Goal: Navigation & Orientation: Find specific page/section

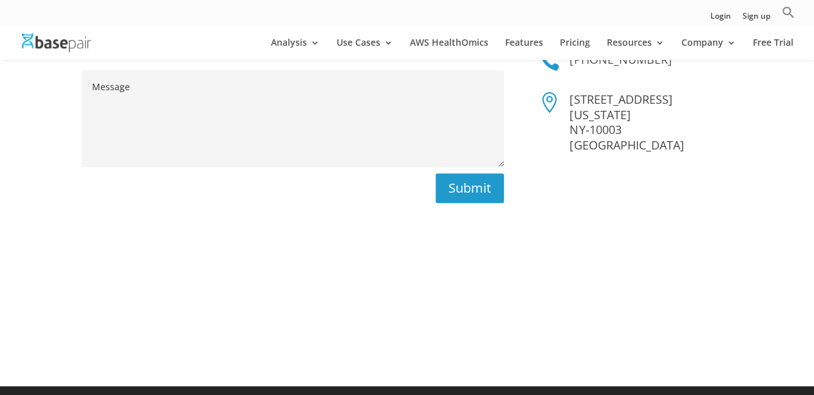
scroll to position [355, 0]
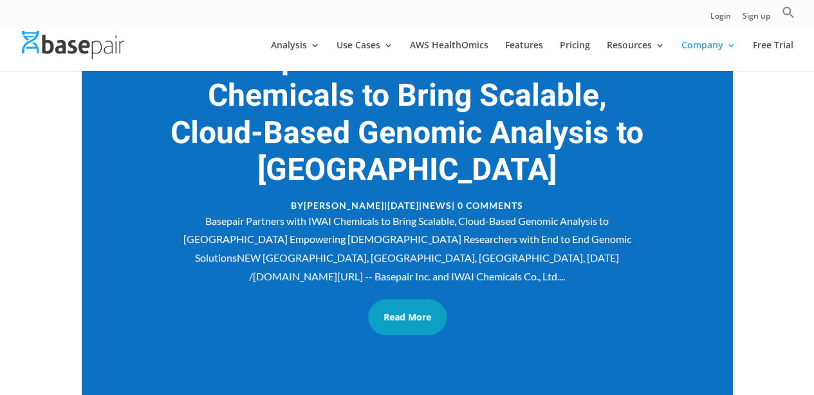
scroll to position [257, 0]
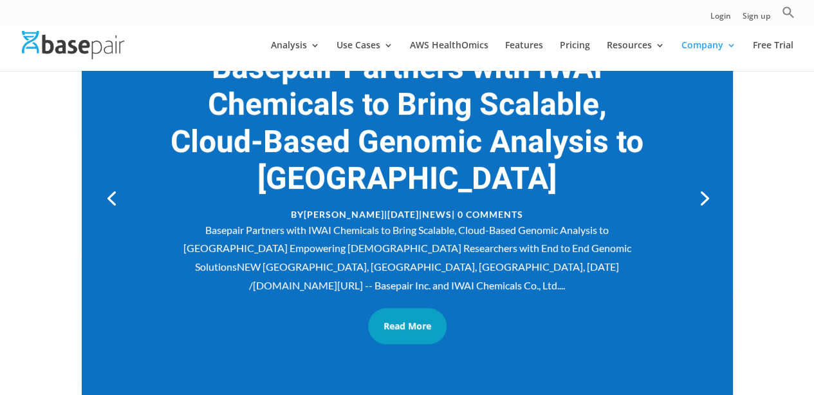
click at [705, 196] on link "Next" at bounding box center [703, 196] width 31 height 31
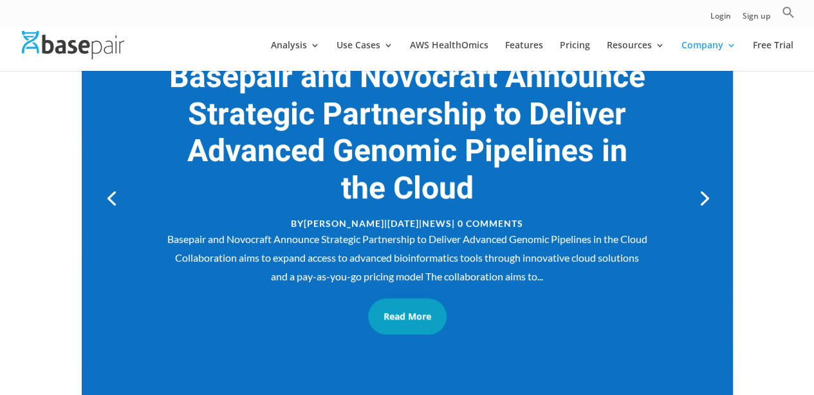
click at [705, 196] on link "Next" at bounding box center [703, 196] width 31 height 31
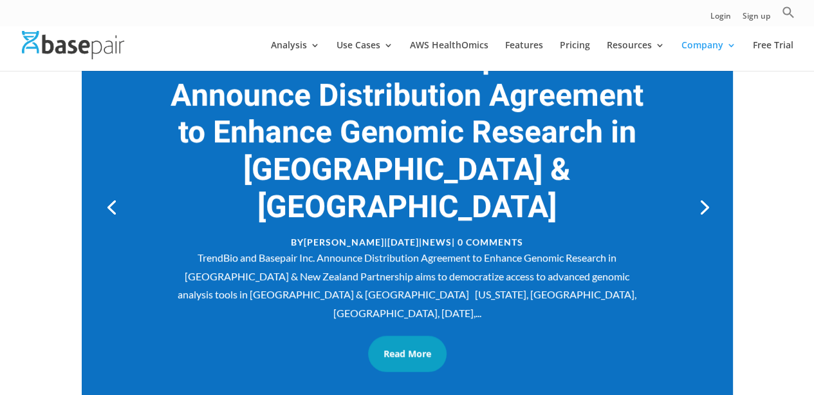
click at [705, 196] on link "Next" at bounding box center [703, 206] width 31 height 31
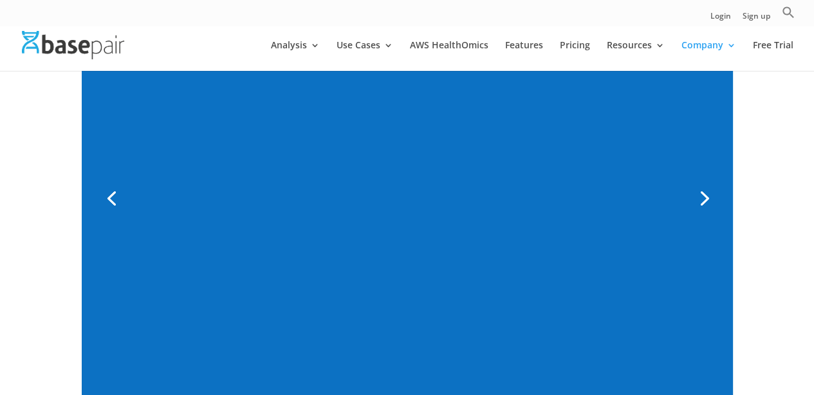
click at [705, 196] on link "Next" at bounding box center [703, 196] width 31 height 31
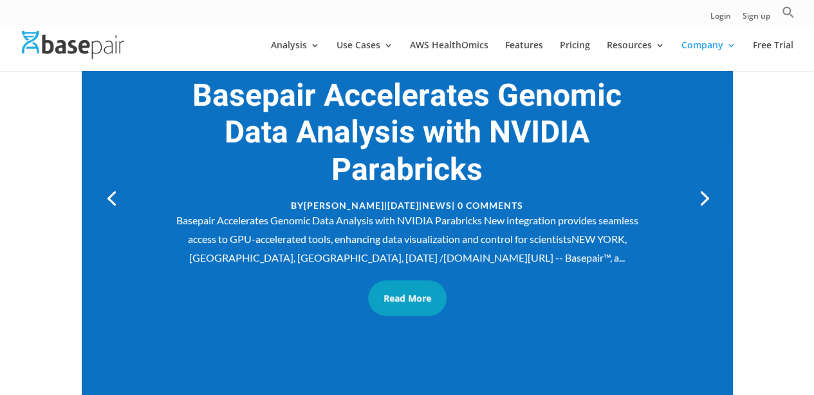
click at [705, 196] on link "Next" at bounding box center [703, 196] width 31 height 31
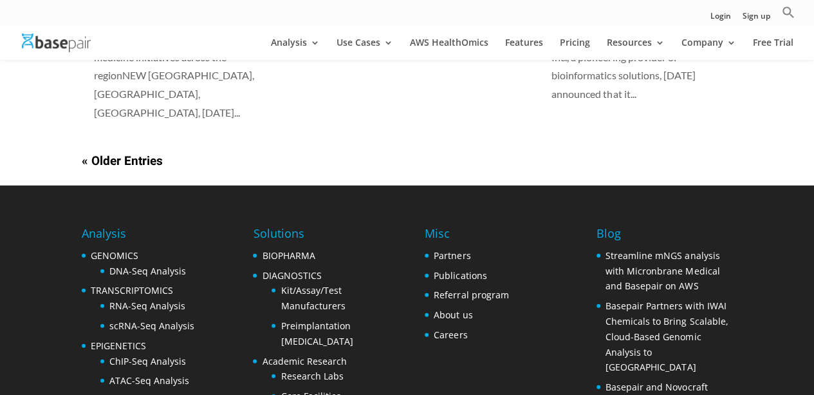
scroll to position [1313, 0]
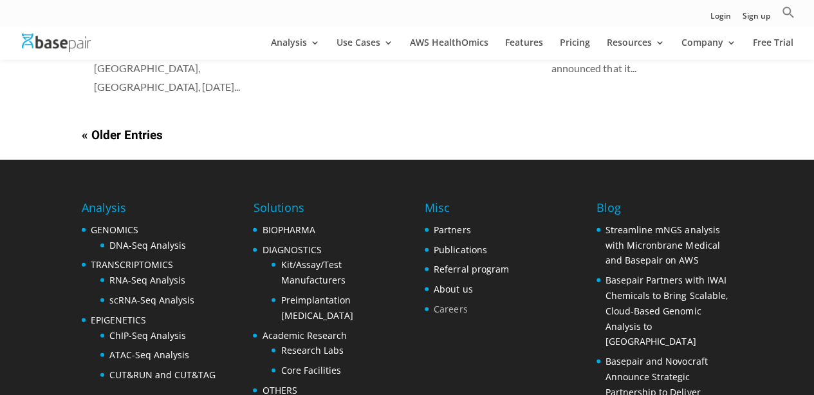
click at [462, 302] on link "Careers" at bounding box center [450, 308] width 33 height 12
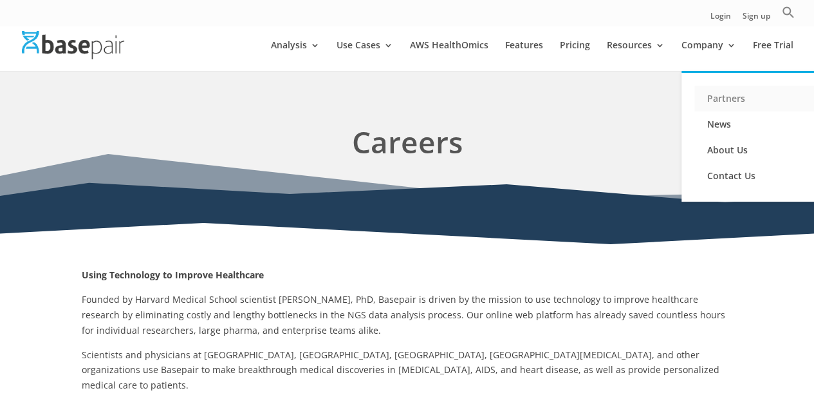
click at [732, 91] on link "Partners" at bounding box center [758, 99] width 129 height 26
